Goal: Transaction & Acquisition: Purchase product/service

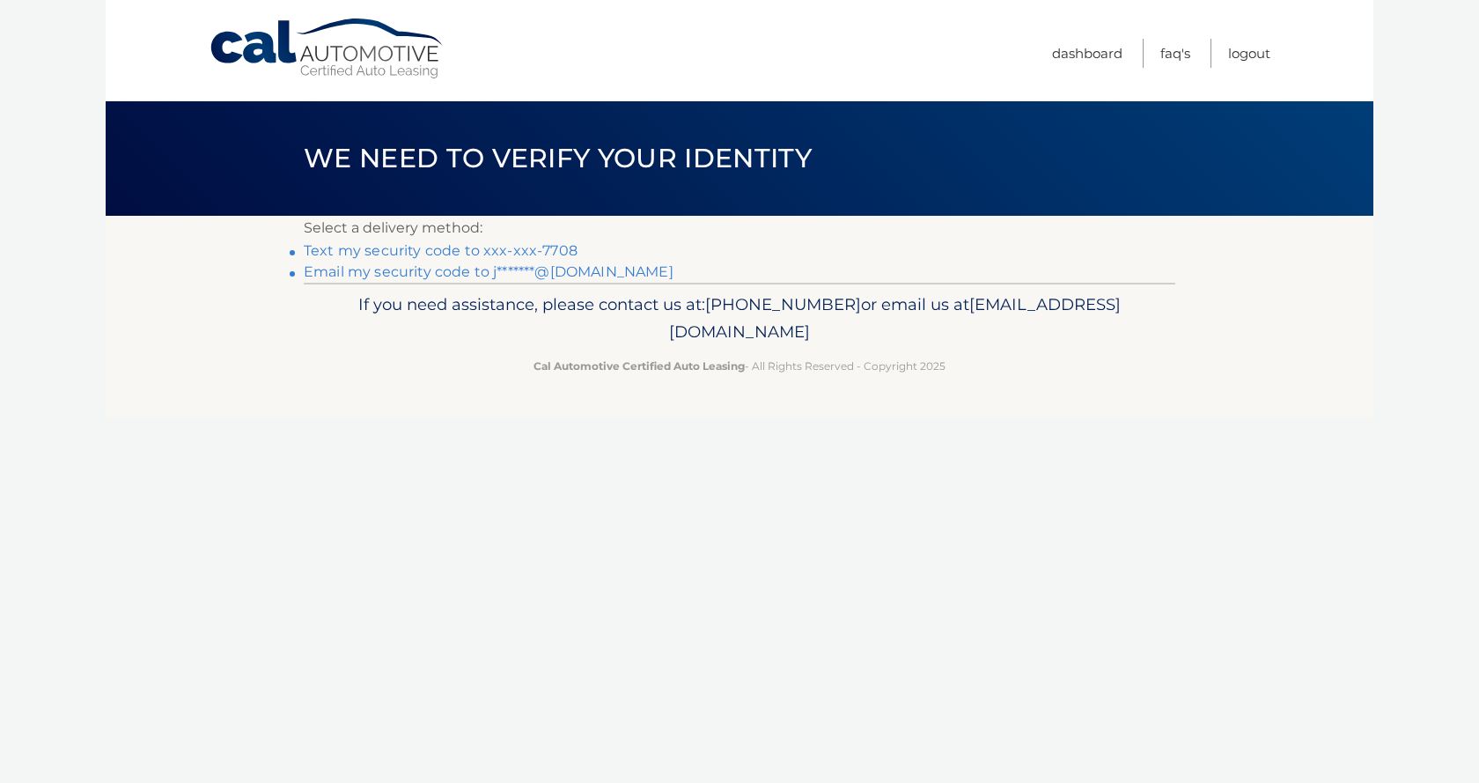
click at [521, 245] on link "Text my security code to xxx-xxx-7708" at bounding box center [441, 250] width 274 height 17
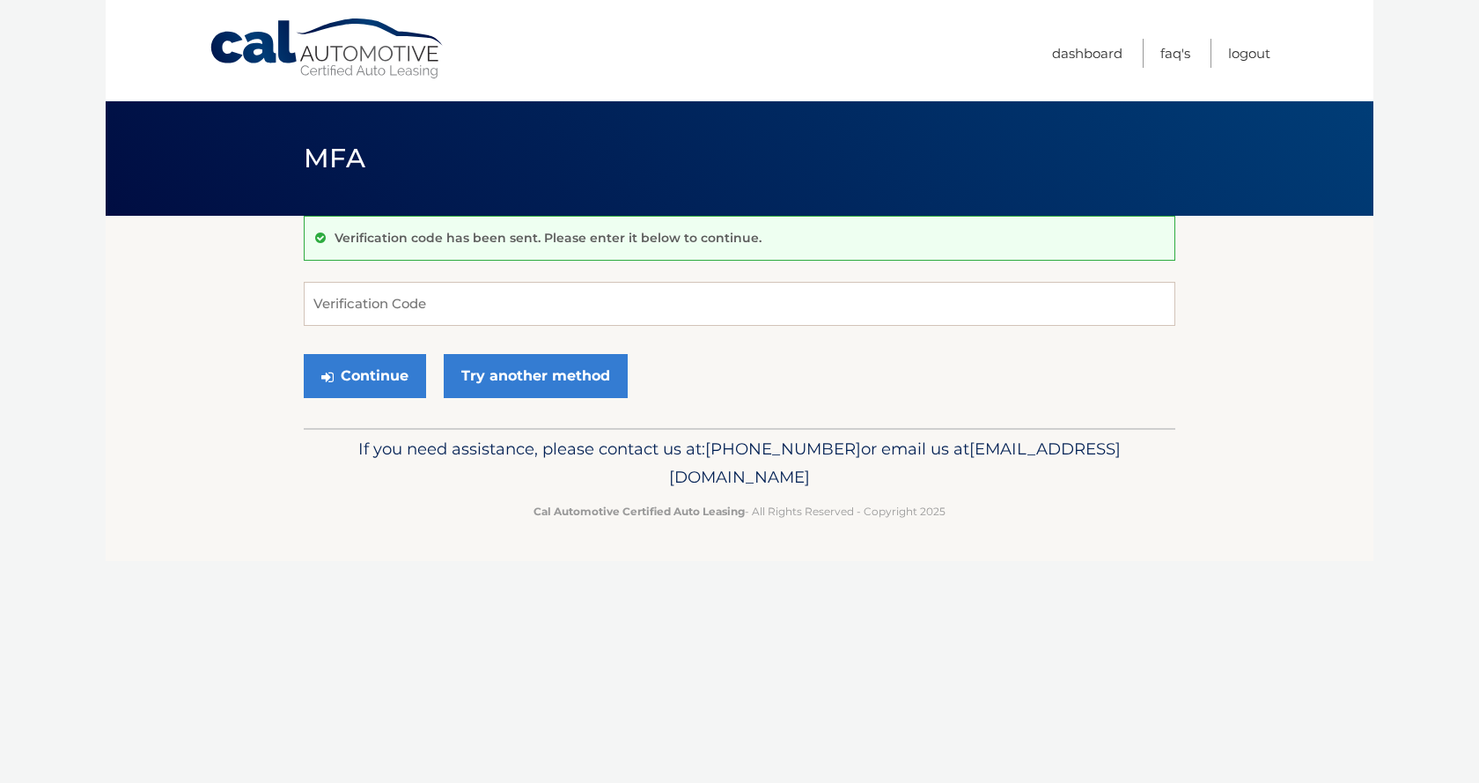
drag, startPoint x: 0, startPoint y: 0, endPoint x: 511, endPoint y: 247, distance: 567.4
click at [511, 247] on div "Verification code has been sent. Please enter it below to continue." at bounding box center [740, 238] width 872 height 45
click at [467, 308] on input "Verification Code" at bounding box center [740, 304] width 872 height 44
type input "541907"
click at [304, 354] on button "Continue" at bounding box center [365, 376] width 122 height 44
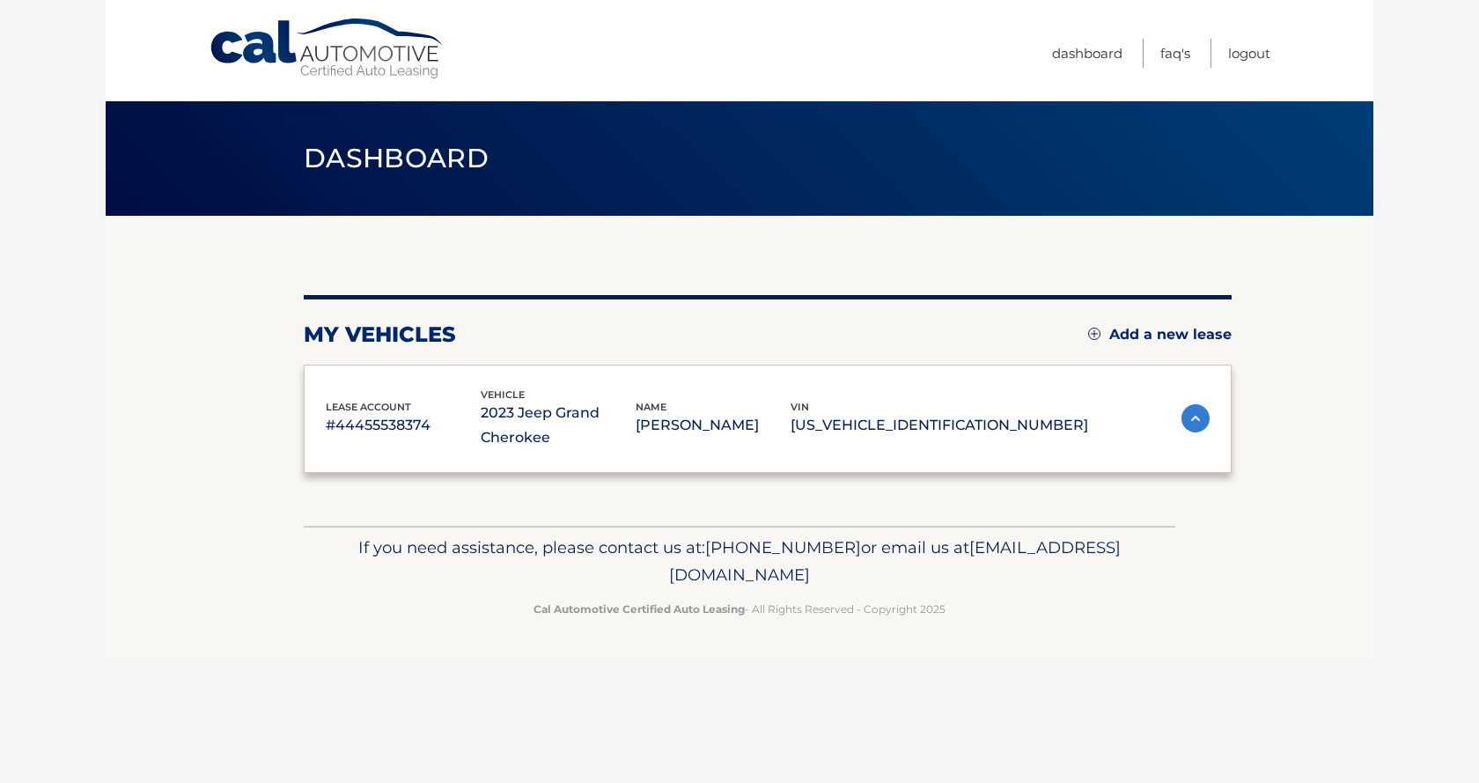
click at [373, 381] on div "lease account #44455538374 vehicle 2023 Jeep Grand Cherokee name JOSEPH CASTAGN…" at bounding box center [768, 419] width 928 height 109
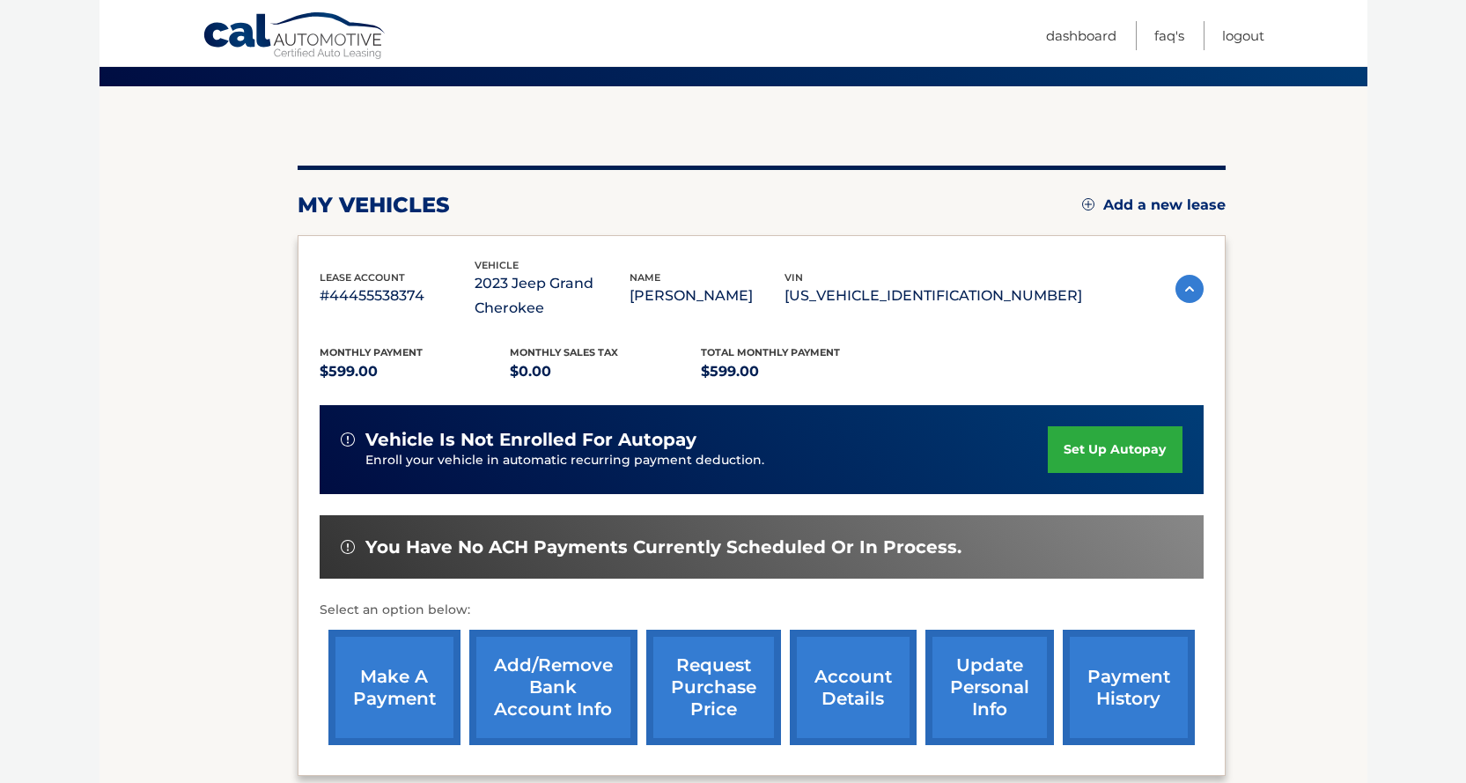
scroll to position [264, 0]
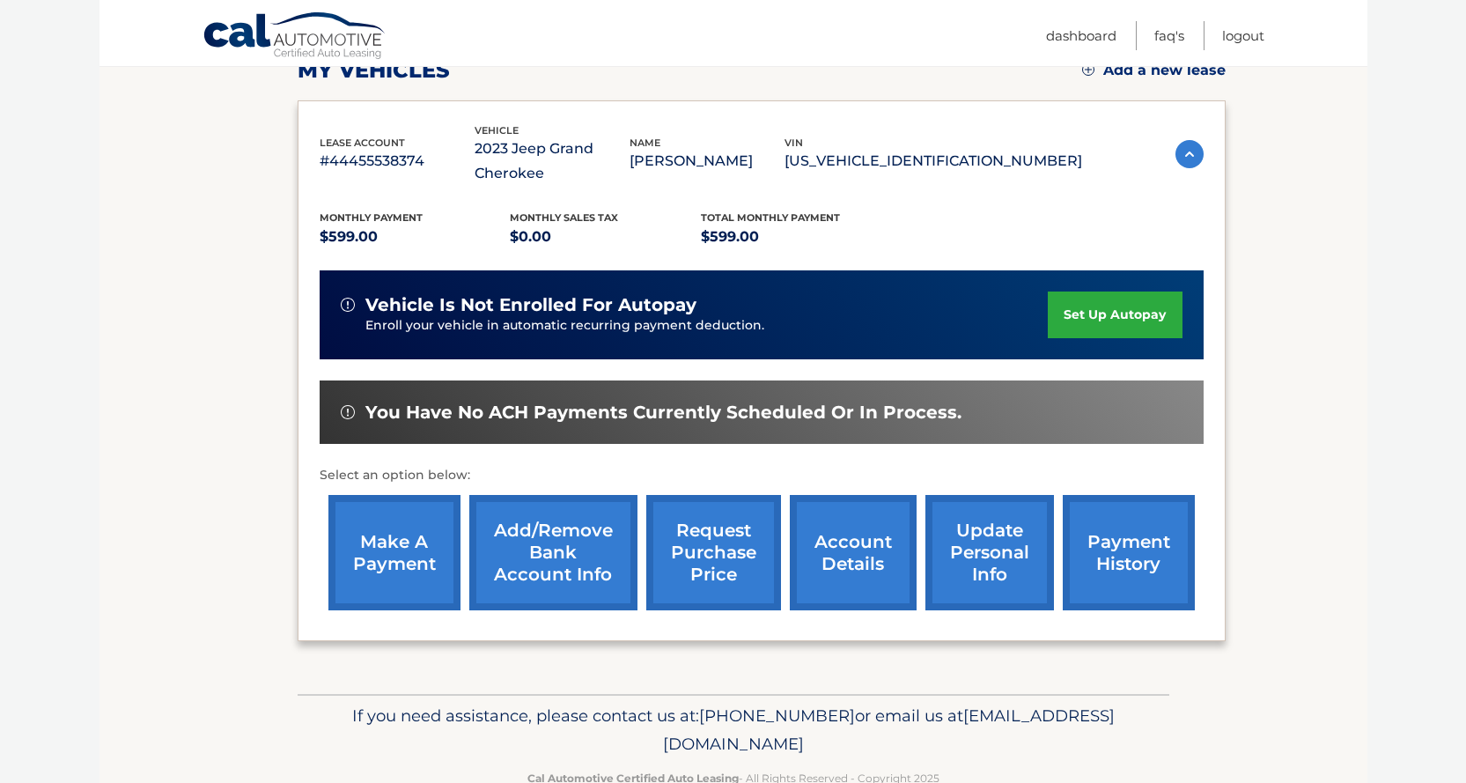
click at [366, 564] on link "make a payment" at bounding box center [394, 552] width 132 height 115
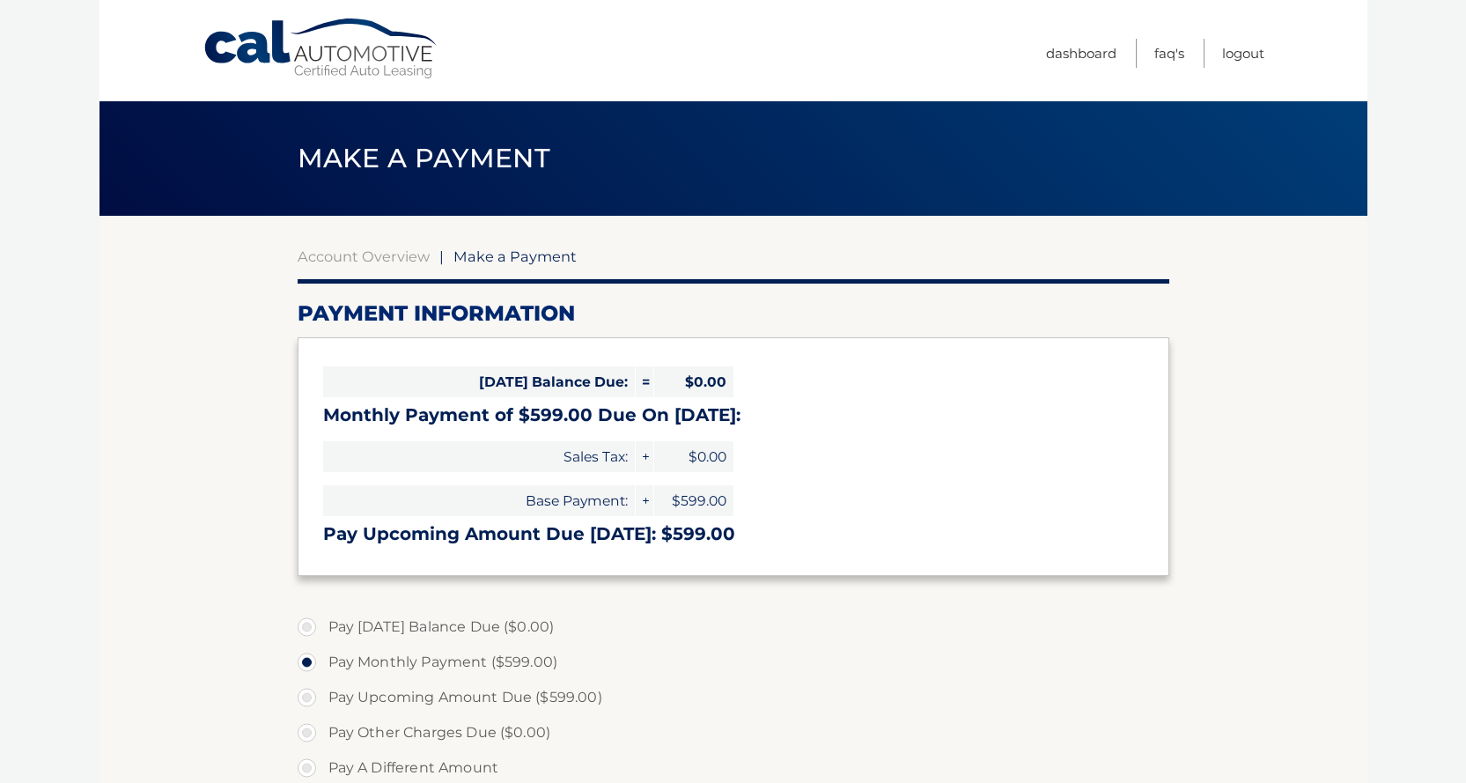
select select "NTkwNTZmYTAtYzg1Yy00OTljLWJlYjItMzhjZDlhNjJmZGQ3"
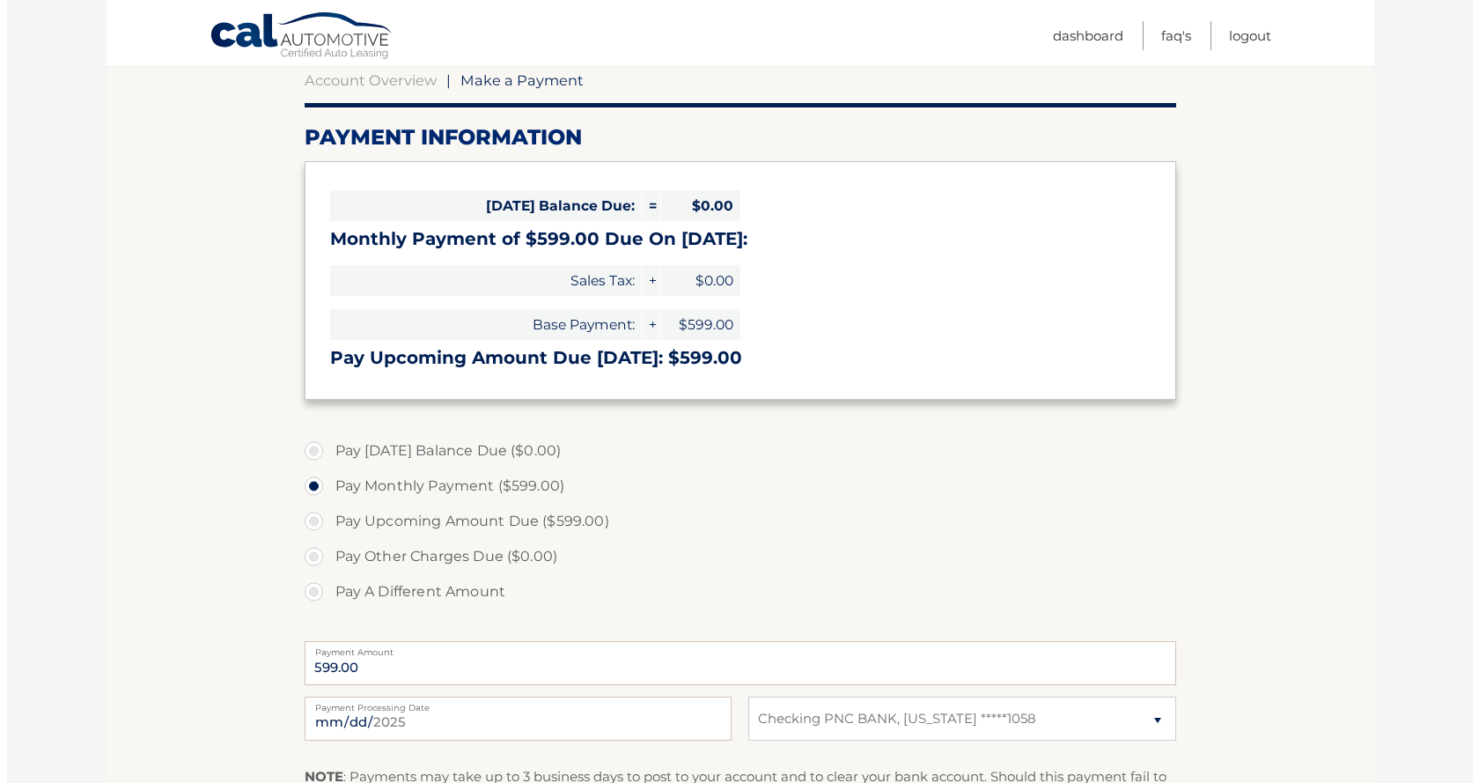
scroll to position [352, 0]
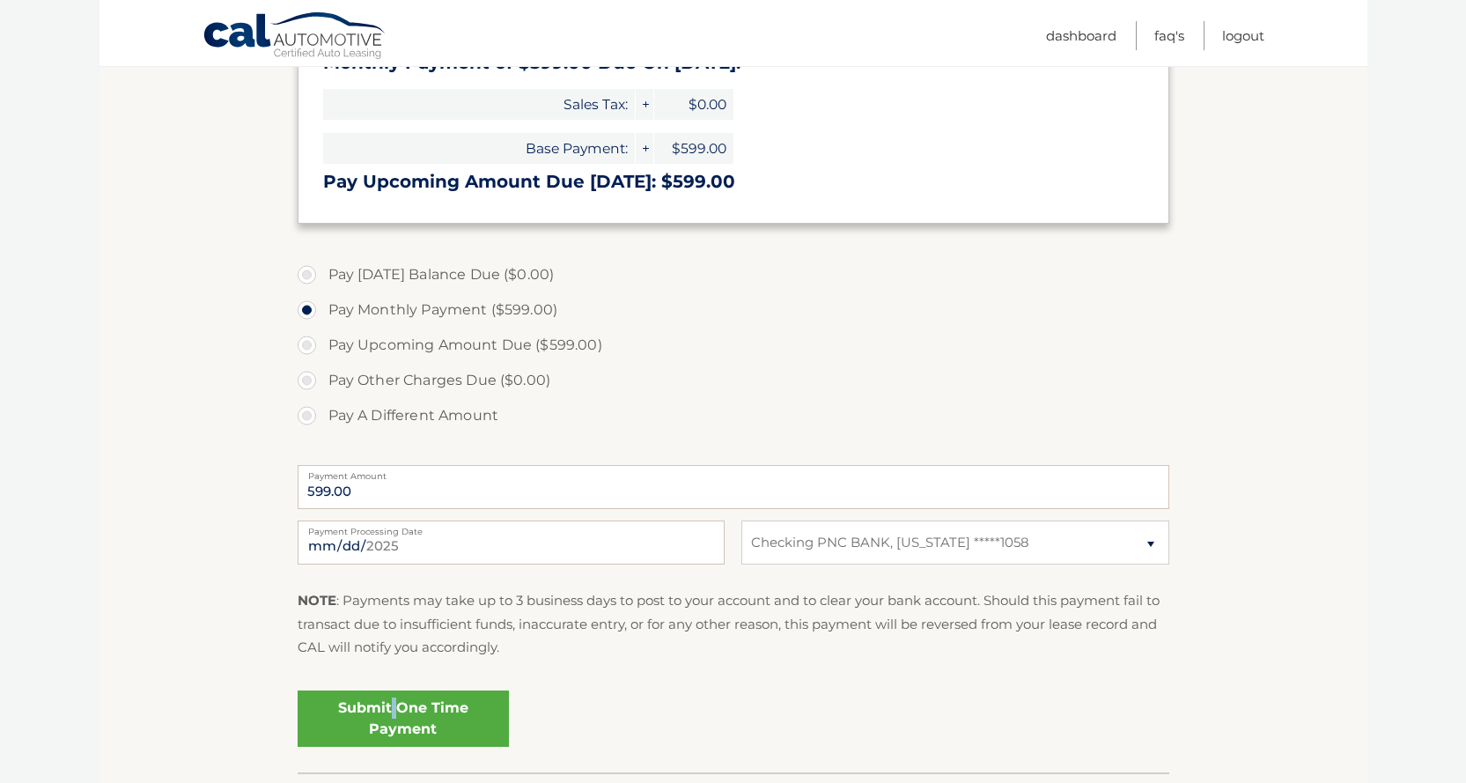
click at [394, 716] on link "Submit One Time Payment" at bounding box center [403, 718] width 211 height 56
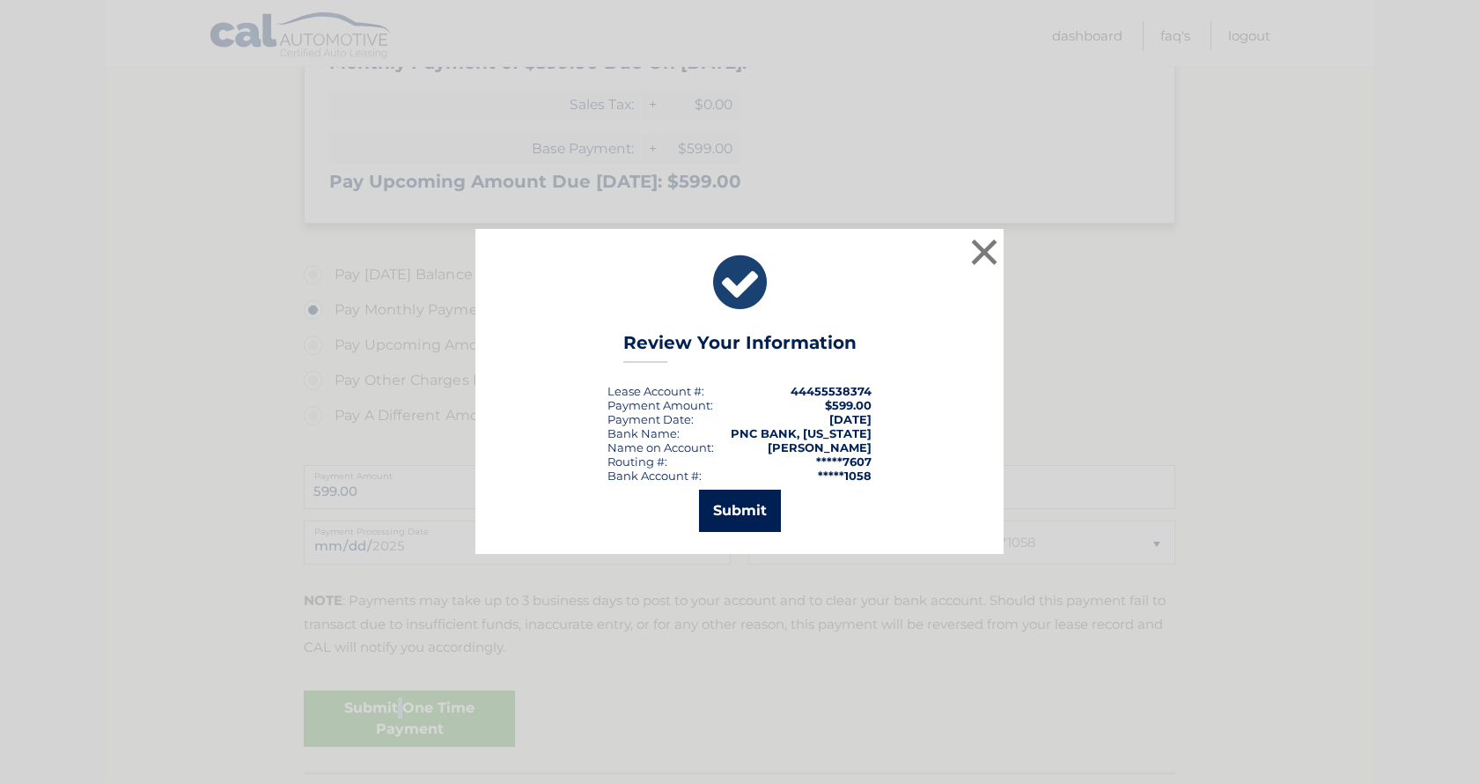
drag, startPoint x: 722, startPoint y: 508, endPoint x: 731, endPoint y: 507, distance: 8.8
click at [731, 507] on button "Submit" at bounding box center [740, 511] width 82 height 42
